Goal: Transaction & Acquisition: Purchase product/service

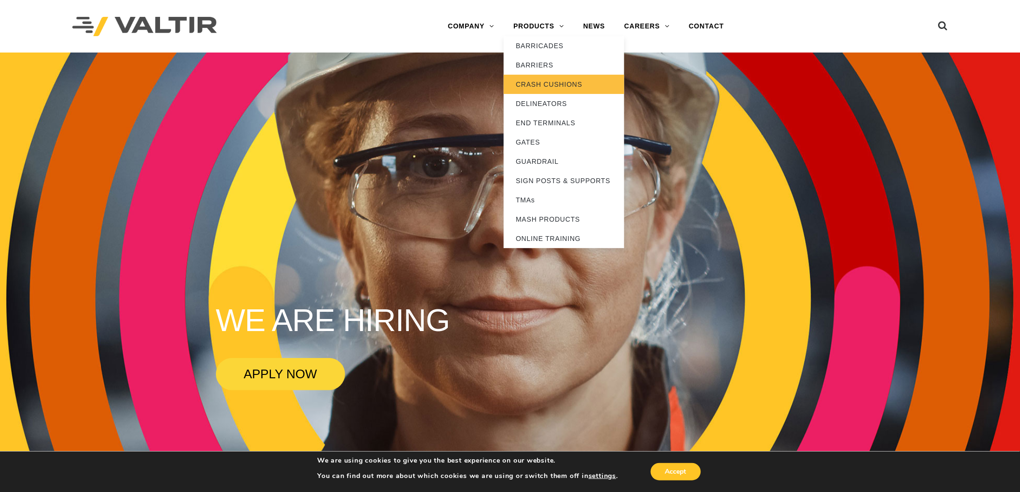
click at [549, 85] on link "CRASH CUSHIONS" at bounding box center [564, 84] width 121 height 19
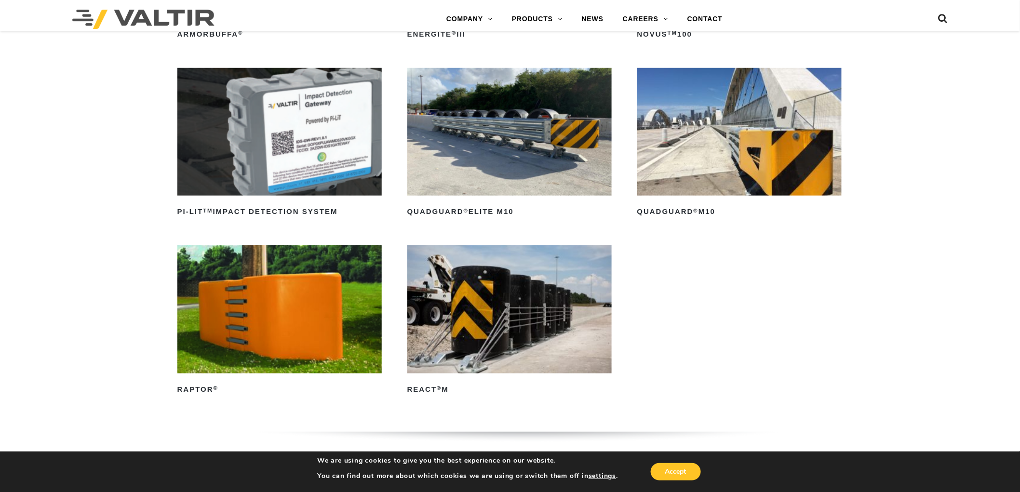
scroll to position [214, 0]
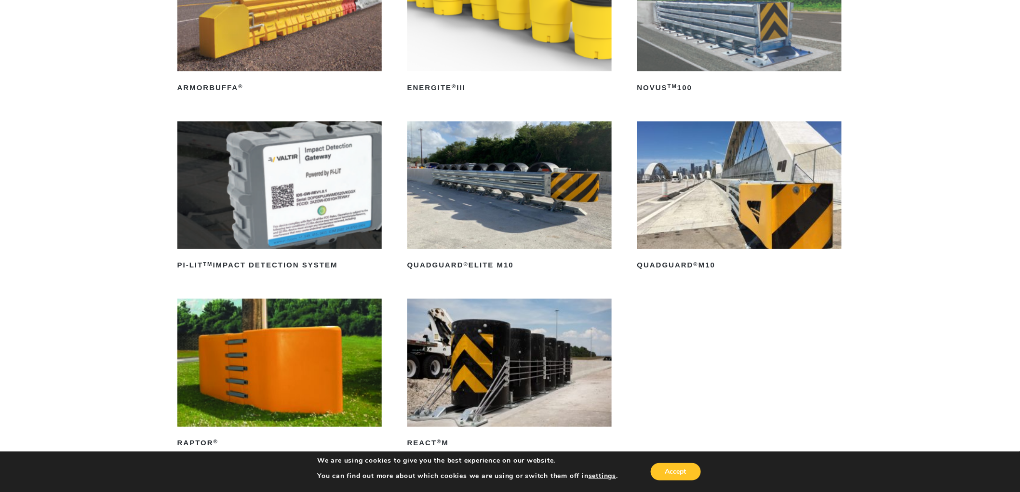
click at [455, 211] on img at bounding box center [510, 186] width 205 height 128
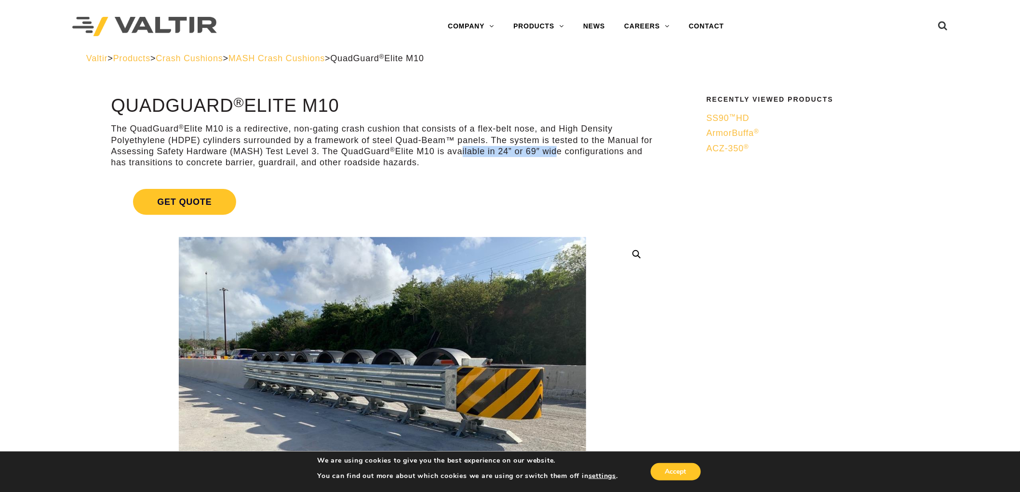
drag, startPoint x: 459, startPoint y: 153, endPoint x: 555, endPoint y: 151, distance: 96.5
click at [555, 151] on p "The QuadGuard ® Elite M10 is a redirective, non-gating crash cushion that consi…" at bounding box center [382, 145] width 543 height 45
click at [648, 151] on p "The QuadGuard ® Elite M10 is a redirective, non-gating crash cushion that consi…" at bounding box center [382, 145] width 543 height 45
